Goal: Navigation & Orientation: Find specific page/section

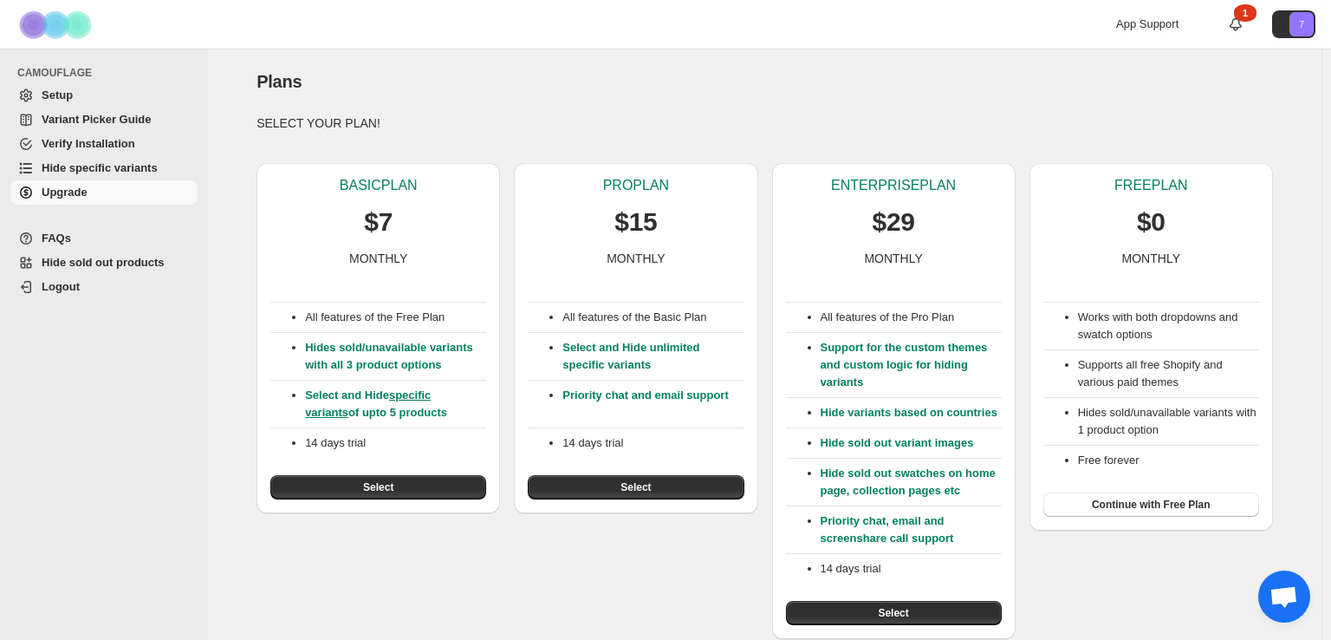
click at [70, 283] on span "Logout" at bounding box center [61, 286] width 38 height 13
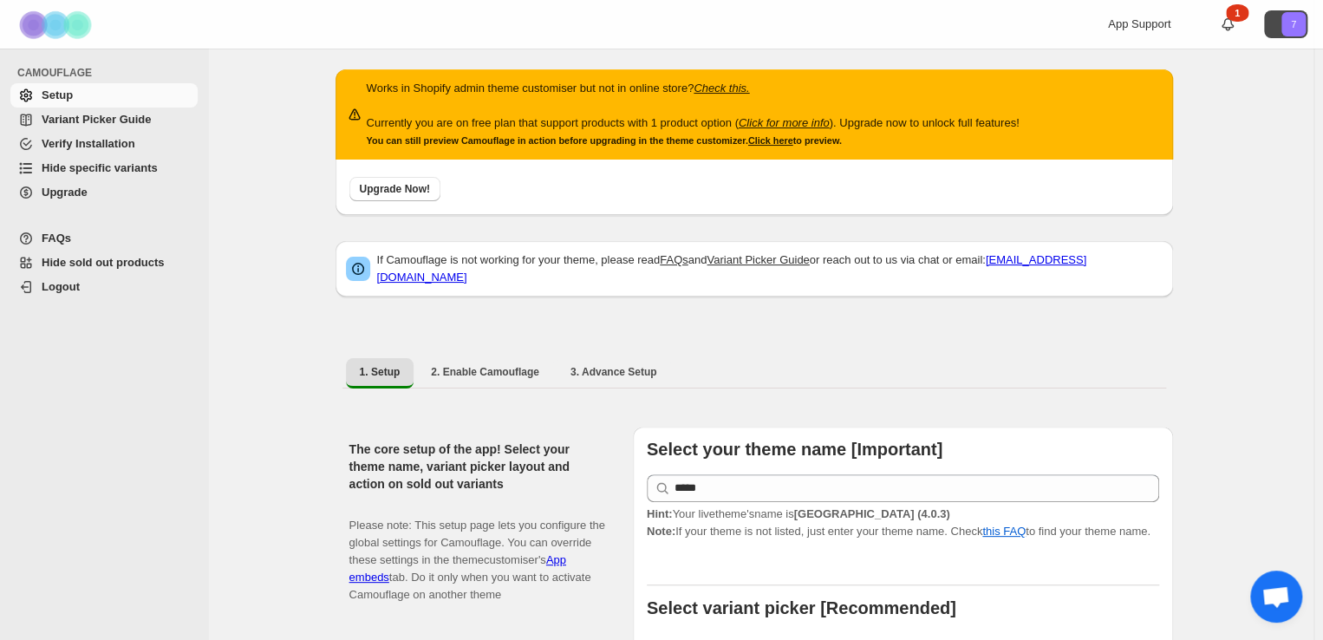
click at [1296, 29] on text "7" at bounding box center [1293, 24] width 5 height 10
click at [1236, 29] on icon at bounding box center [1227, 24] width 17 height 17
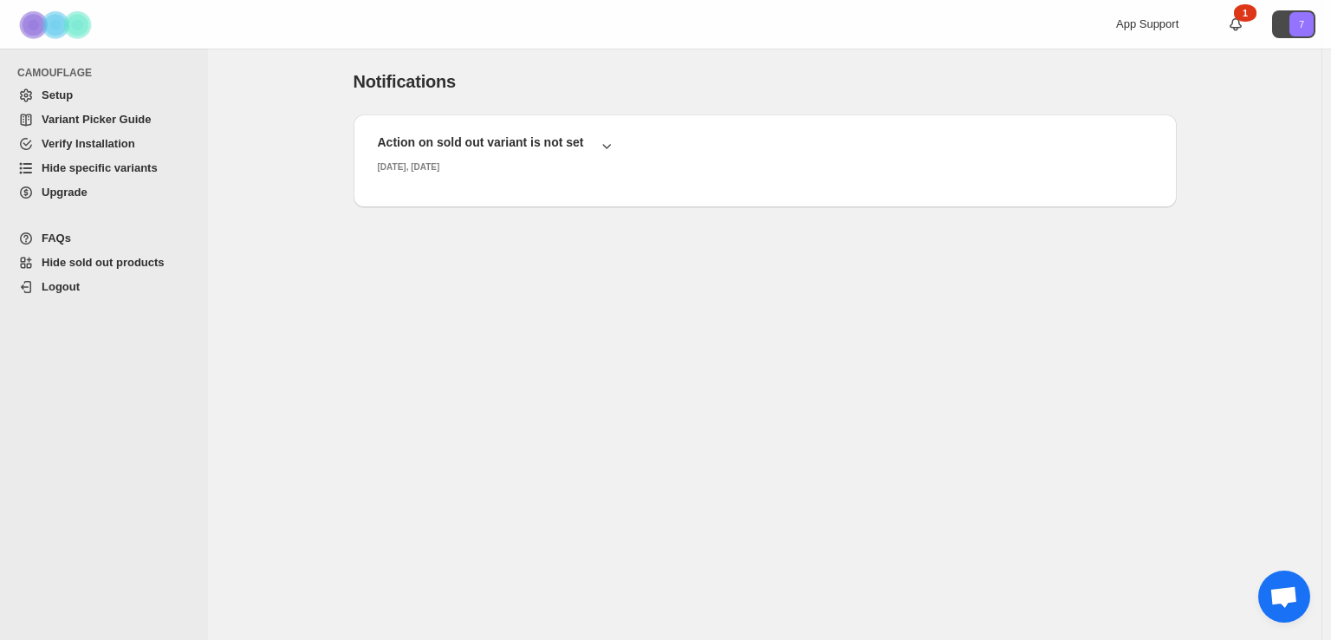
click at [1292, 24] on icon "7" at bounding box center [1302, 24] width 24 height 24
click at [793, 65] on div "Notifications. This page is ready Notifications" at bounding box center [766, 82] width 824 height 66
click at [1234, 24] on icon at bounding box center [1235, 24] width 17 height 17
click at [90, 93] on span "Setup" at bounding box center [118, 95] width 153 height 17
